Goal: Information Seeking & Learning: Learn about a topic

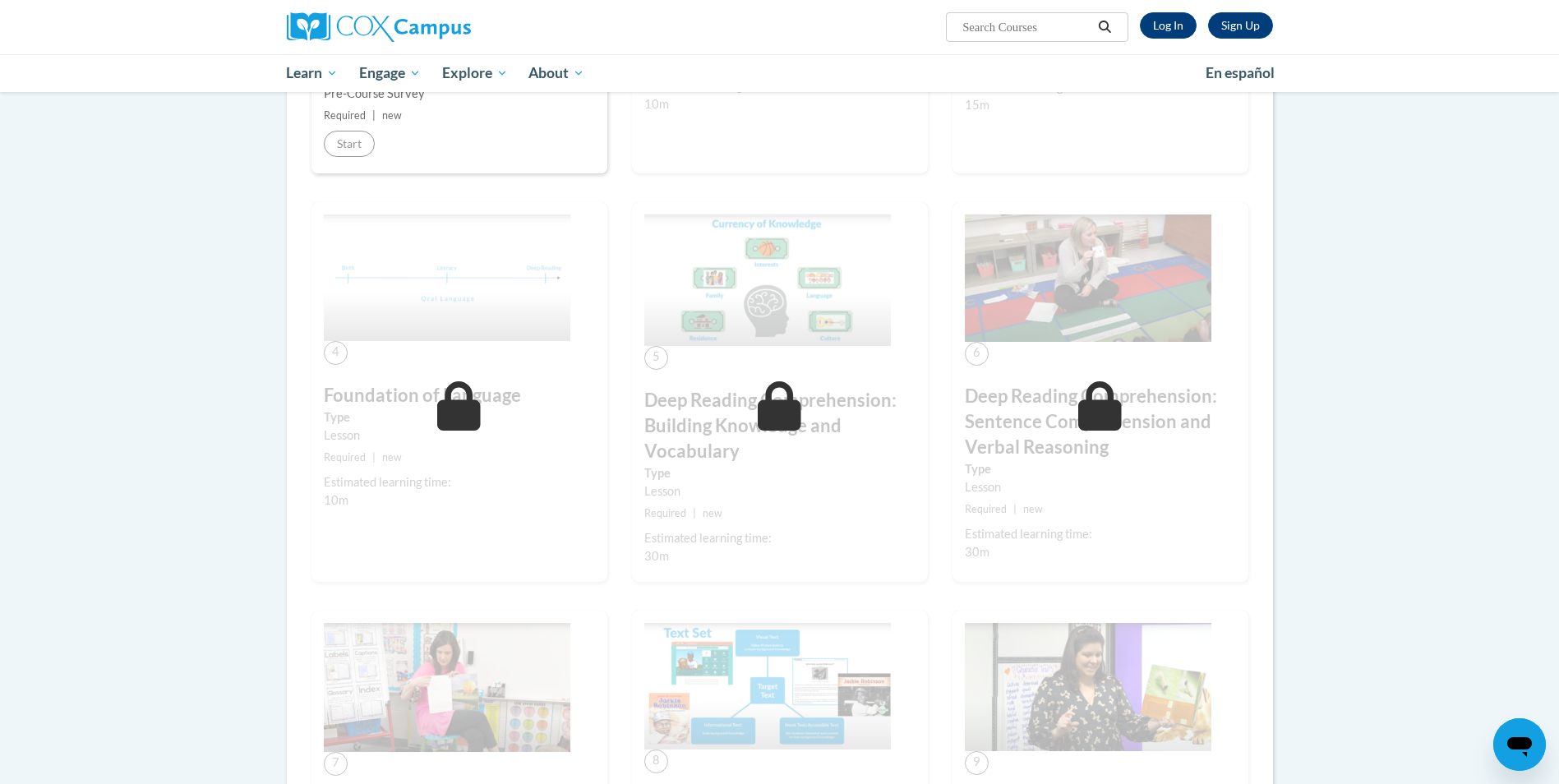
scroll to position [82, 0]
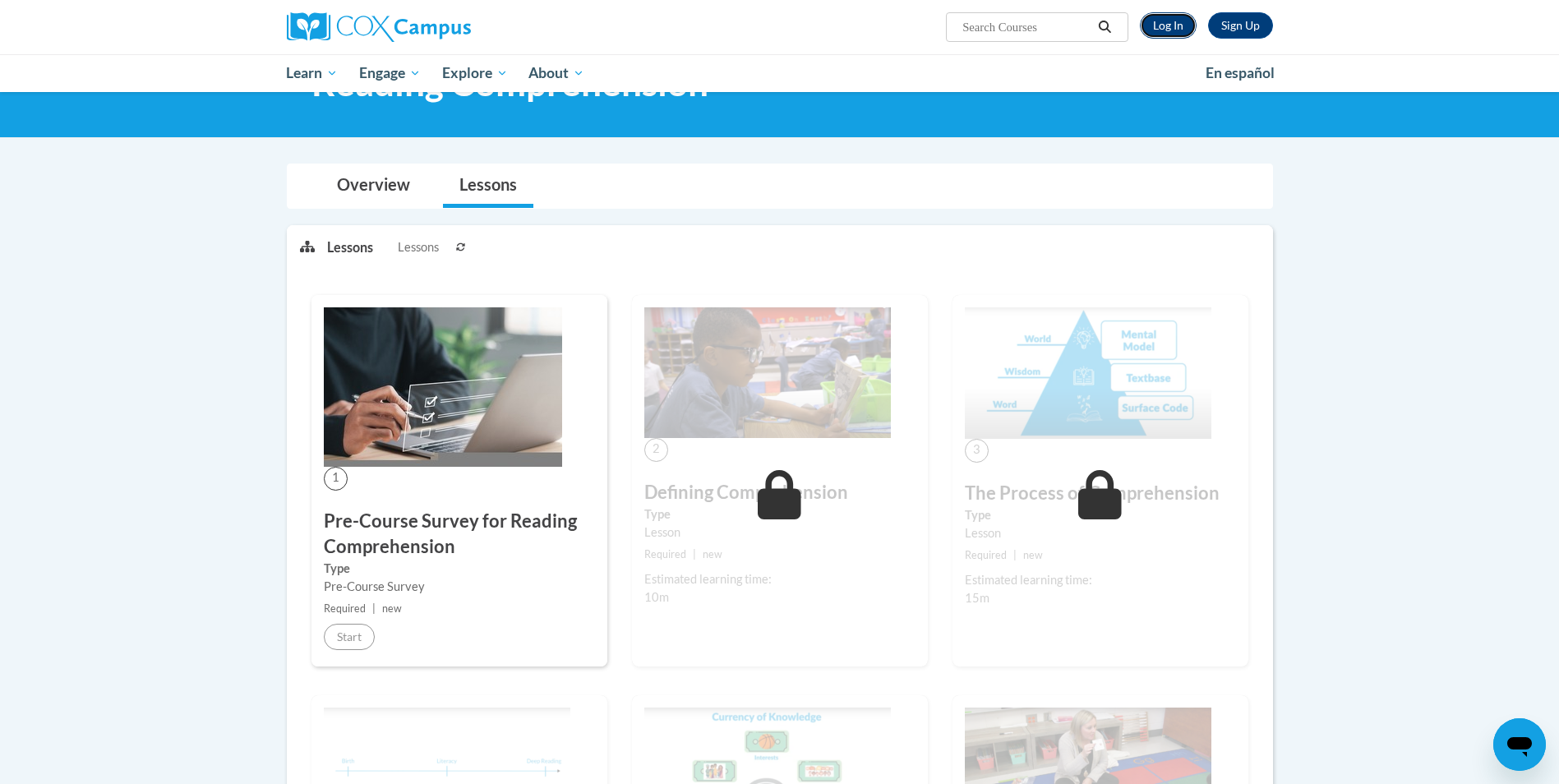
click at [1163, 19] on link "Log In" at bounding box center [1168, 26] width 56 height 26
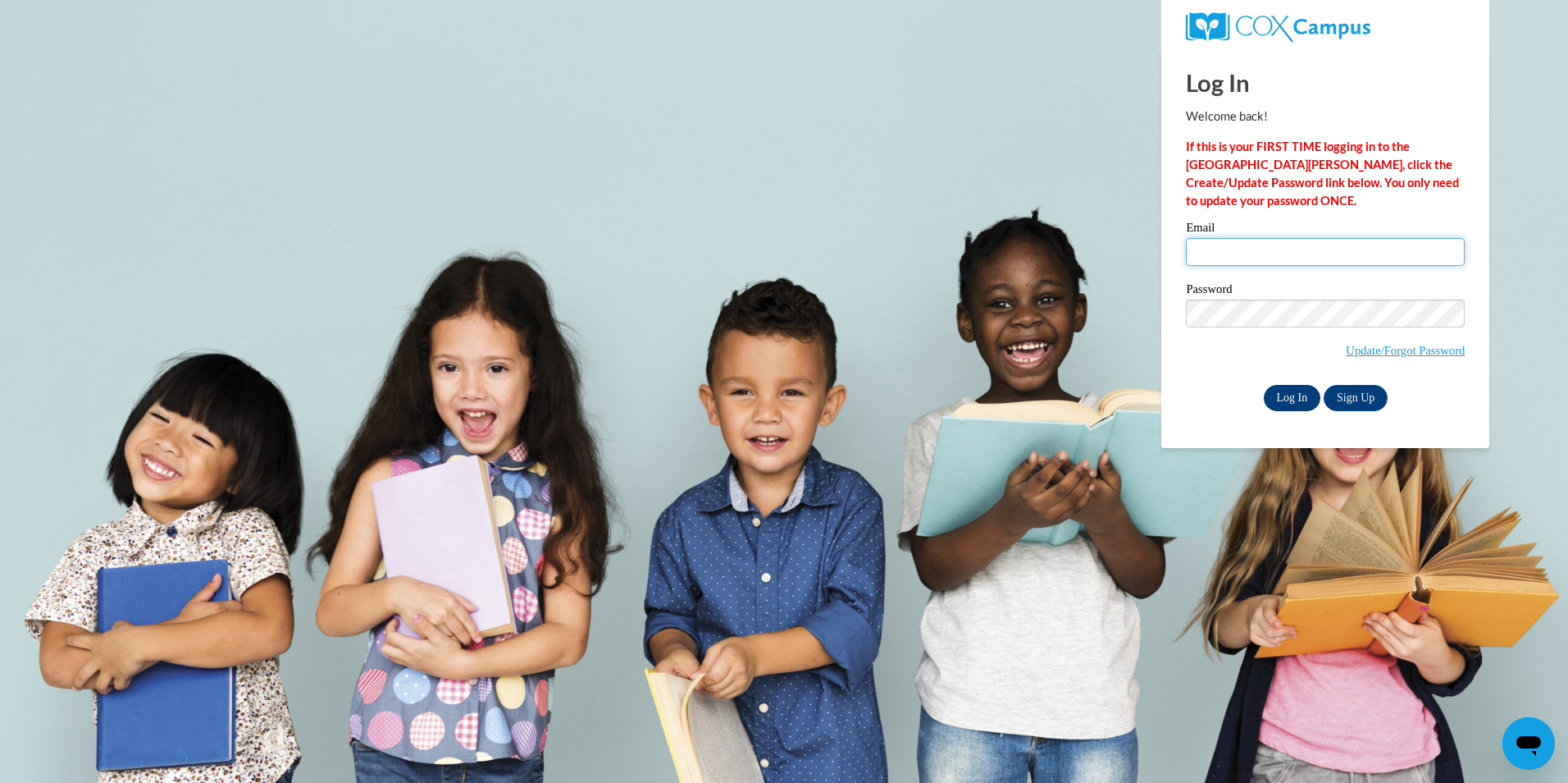
type input "ankirkland@valdosta.edu"
click at [1296, 390] on input "Log In" at bounding box center [1292, 398] width 57 height 26
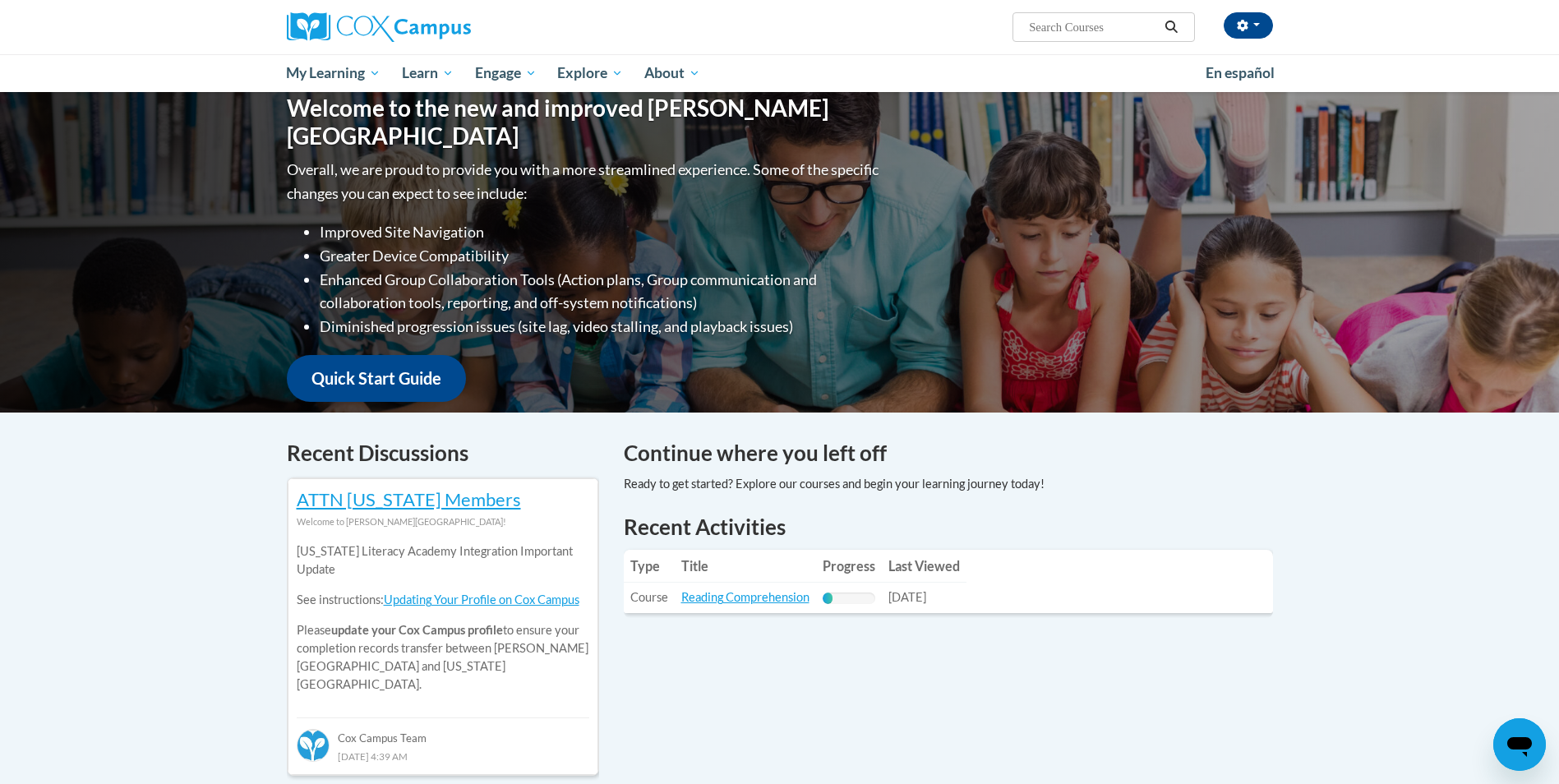
scroll to position [329, 0]
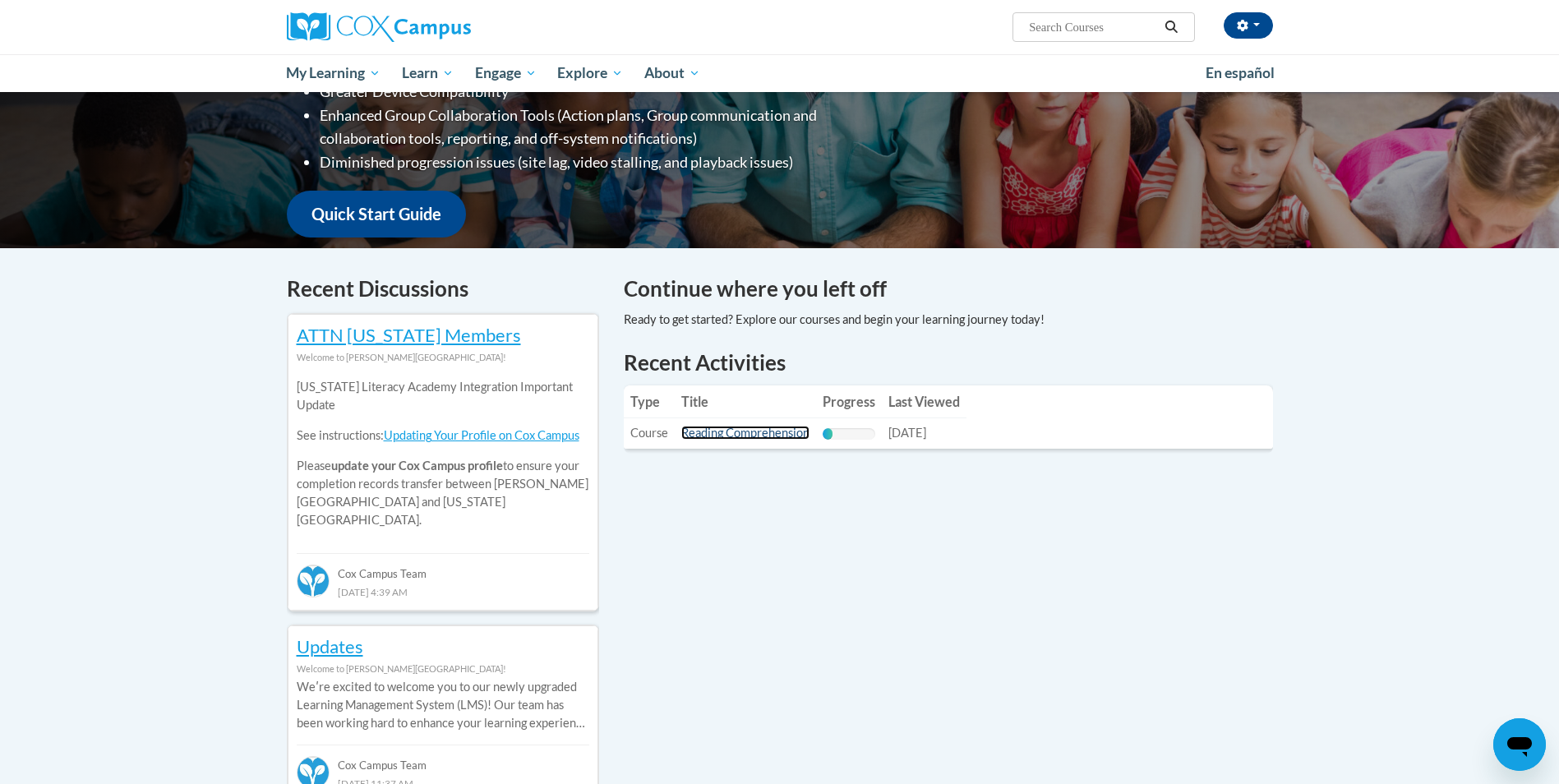
click at [763, 437] on link "Reading Comprehension" at bounding box center [745, 432] width 128 height 14
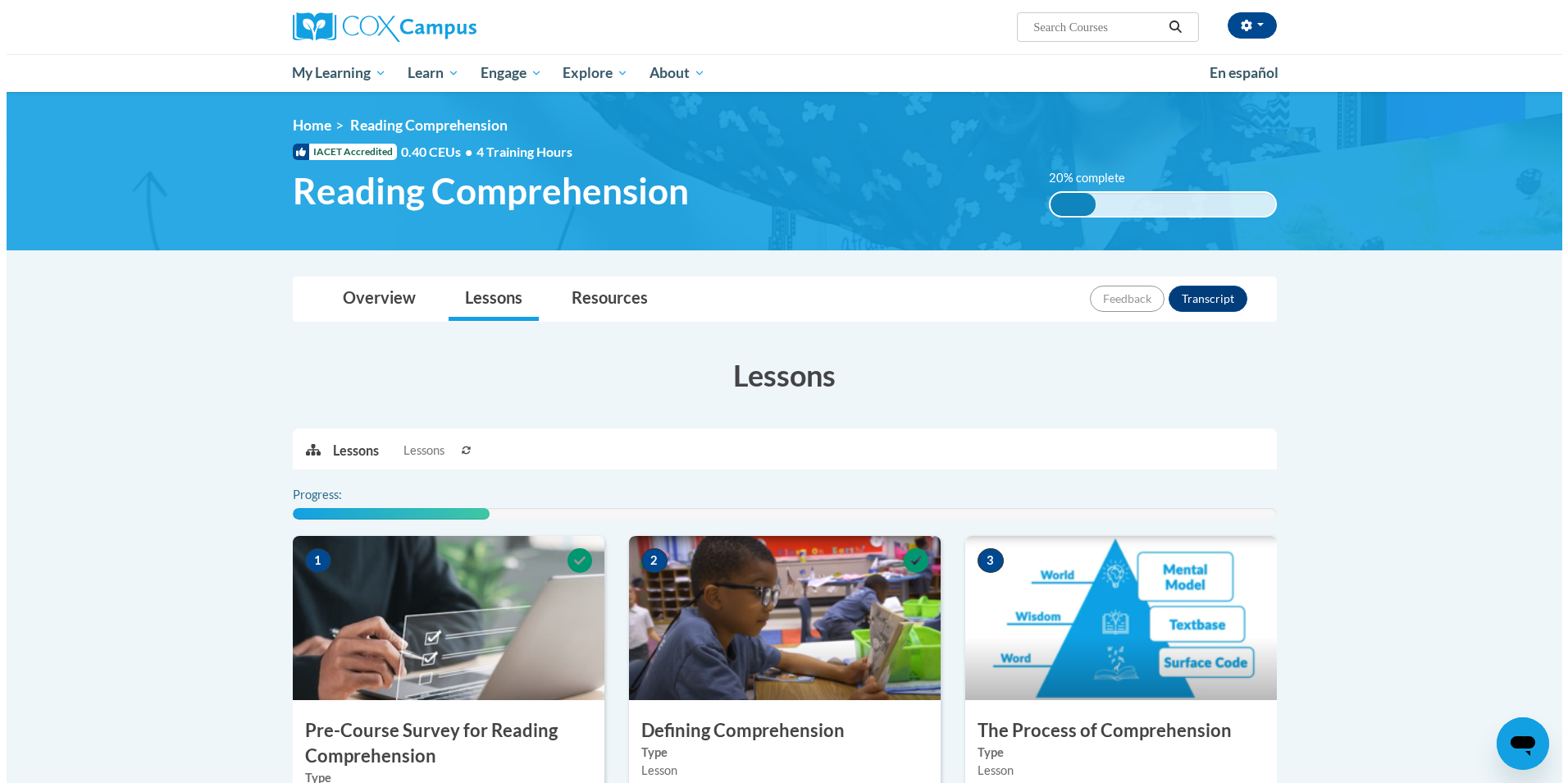
scroll to position [410, 0]
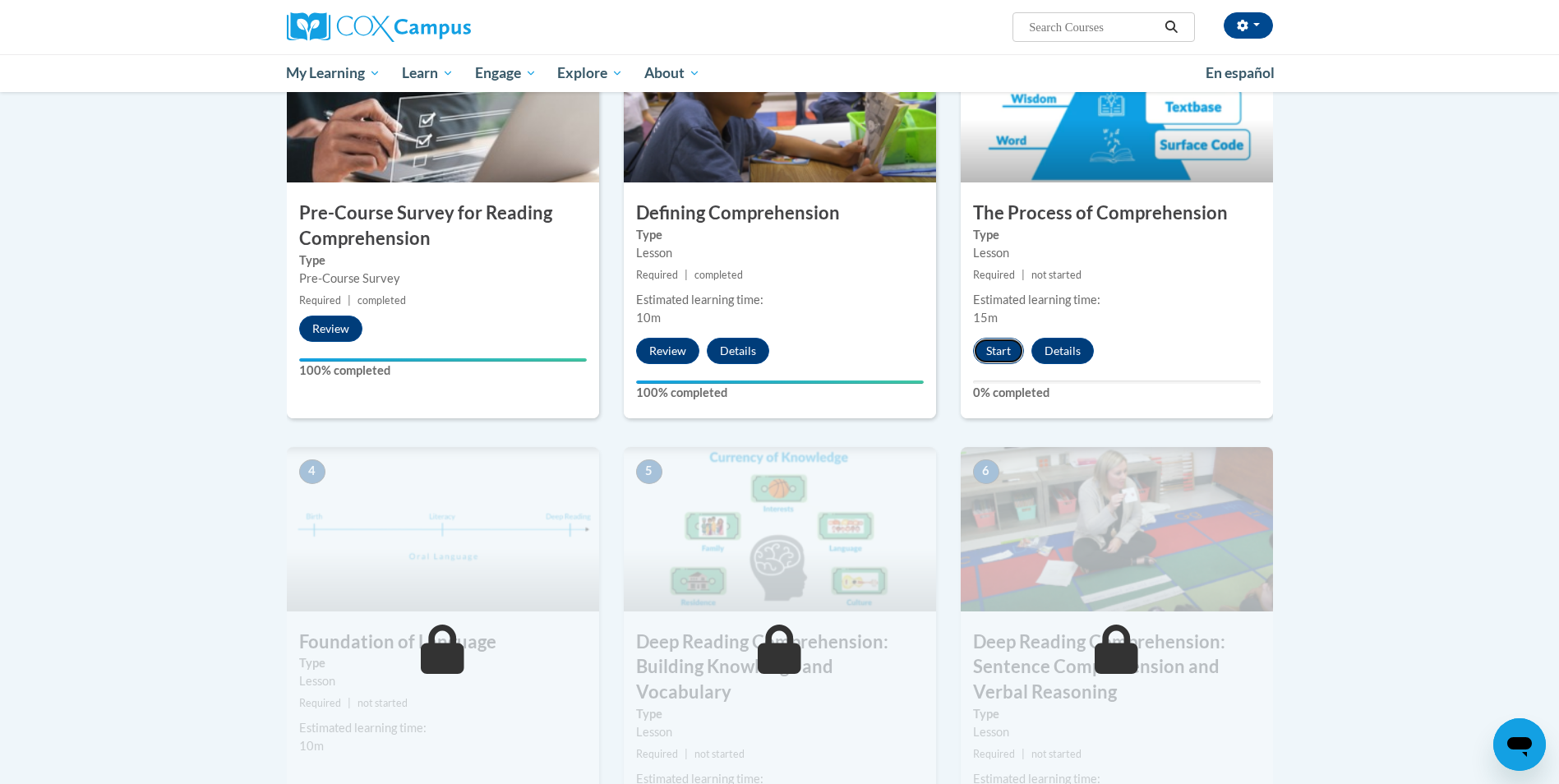
click at [990, 353] on button "Start" at bounding box center [999, 351] width 51 height 26
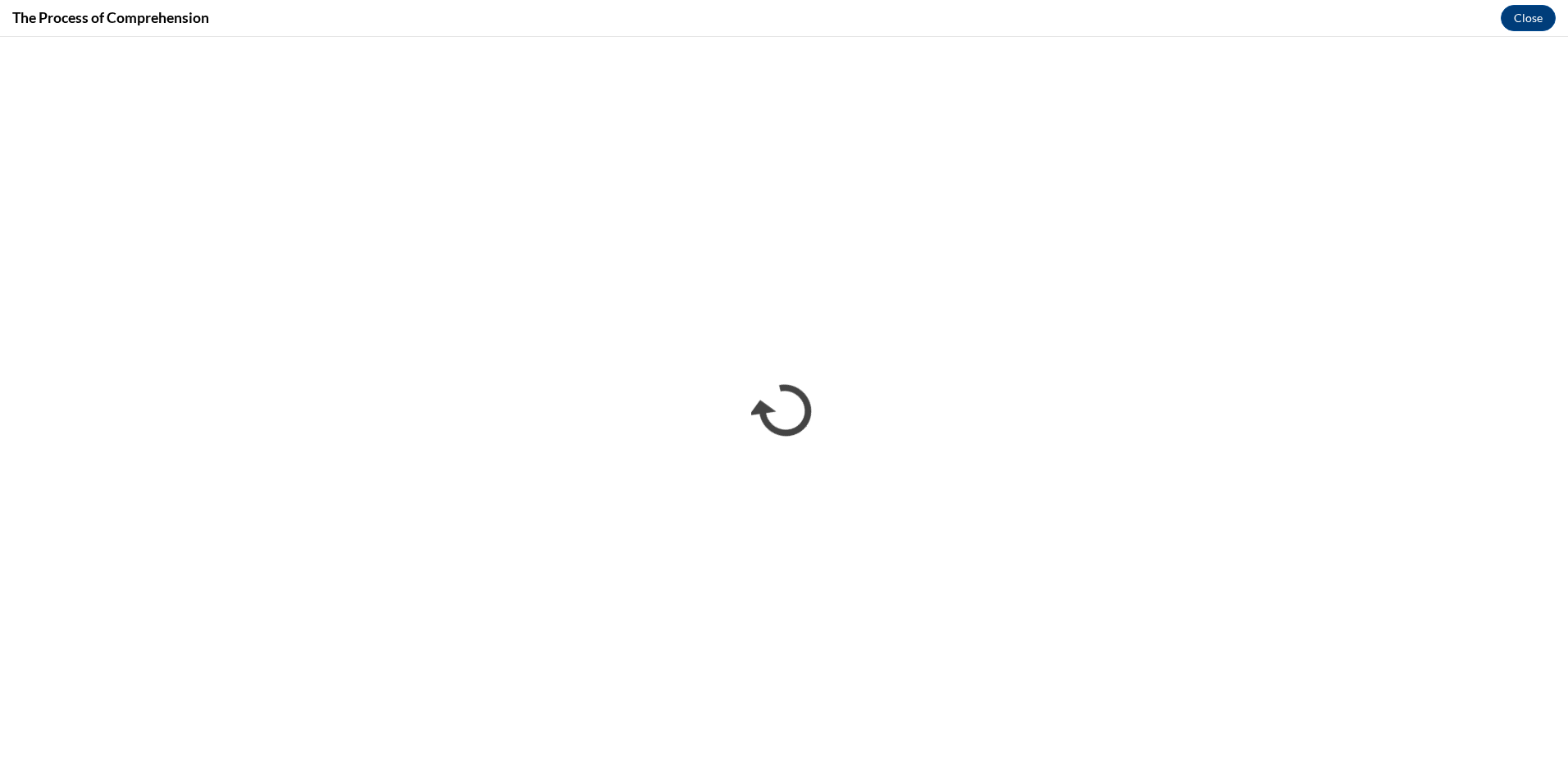
scroll to position [0, 0]
